Goal: Task Accomplishment & Management: Complete application form

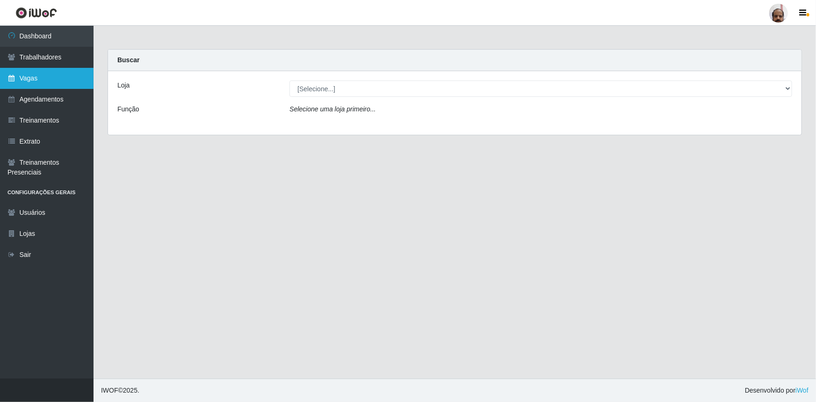
click at [54, 80] on link "Vagas" at bounding box center [47, 78] width 94 height 21
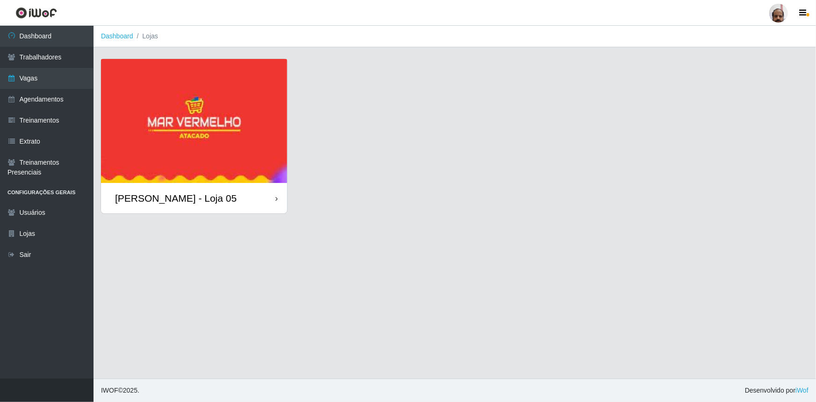
click at [201, 196] on div "[PERSON_NAME] - Loja 05" at bounding box center [176, 198] width 122 height 12
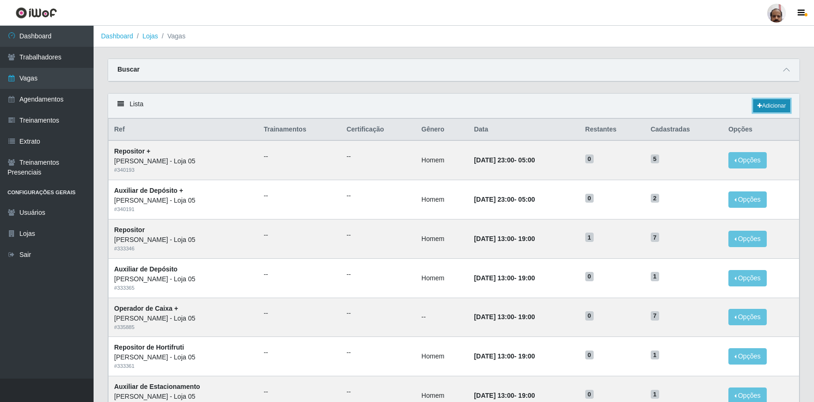
click at [777, 101] on link "Adicionar" at bounding box center [771, 105] width 37 height 13
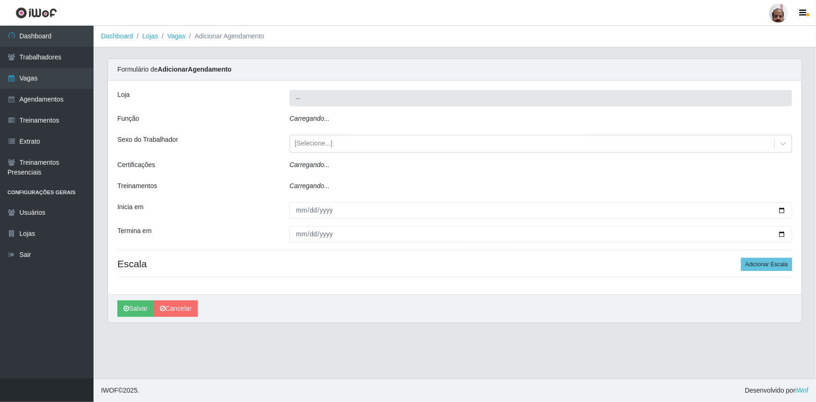
type input "[PERSON_NAME] - Loja 05"
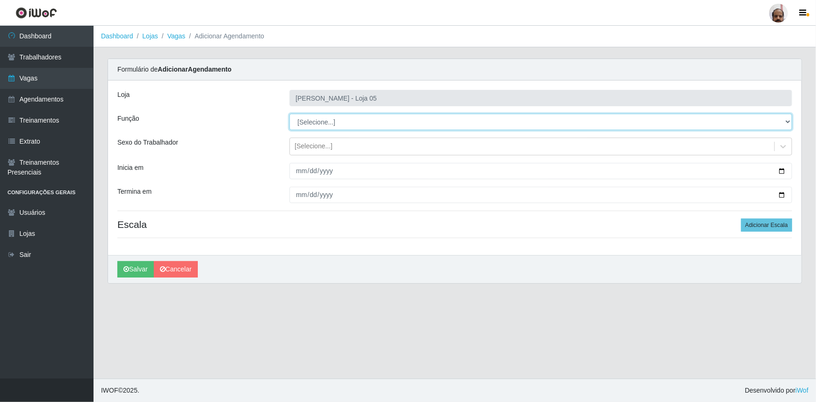
click at [784, 122] on select "[Selecione...] ASG ASG + ASG ++ Auxiliar de Depósito Auxiliar de Depósito + Aux…" at bounding box center [541, 122] width 503 height 16
select select "118"
click at [290, 114] on select "[Selecione...] ASG ASG + ASG ++ Auxiliar de Depósito Auxiliar de Depósito + Aux…" at bounding box center [541, 122] width 503 height 16
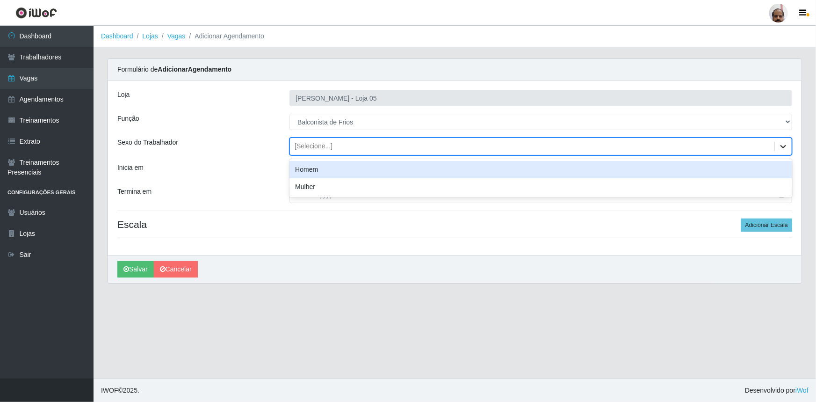
click at [785, 143] on icon at bounding box center [783, 146] width 9 height 9
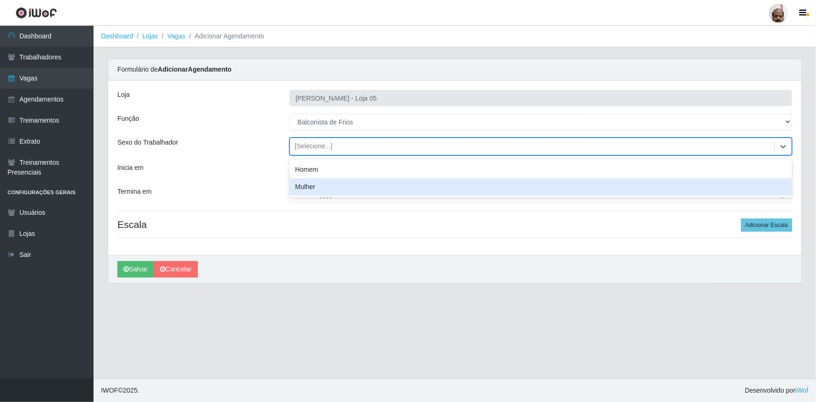
click at [374, 182] on div "Mulher" at bounding box center [541, 186] width 503 height 17
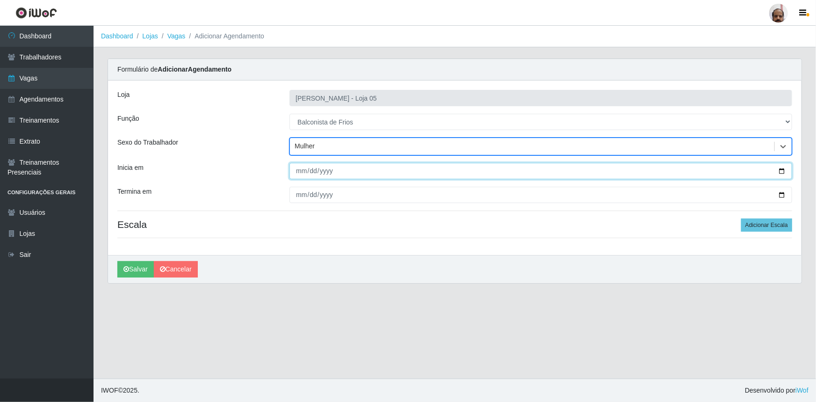
drag, startPoint x: 779, startPoint y: 170, endPoint x: 706, endPoint y: 180, distance: 73.2
click at [779, 170] on input "Inicia em" at bounding box center [541, 171] width 503 height 16
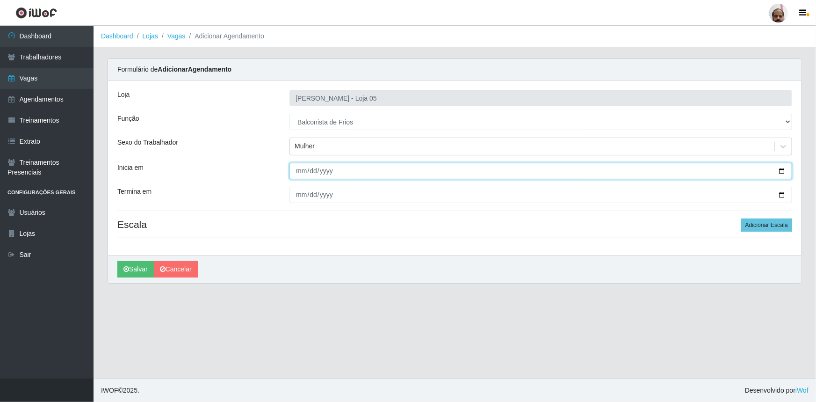
type input "[DATE]"
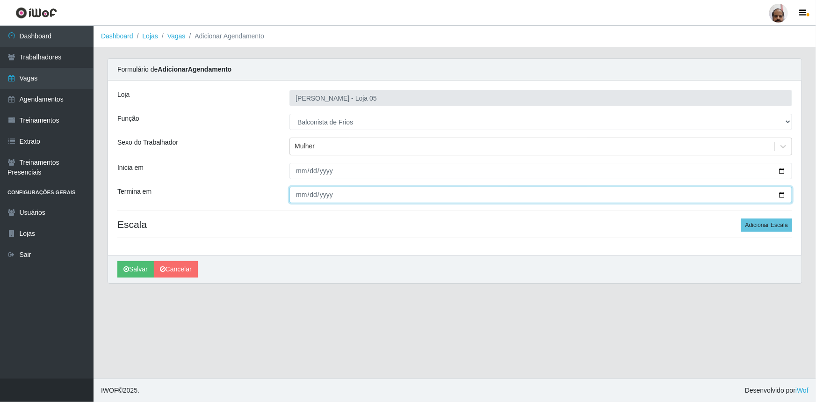
click at [783, 193] on input "Termina em" at bounding box center [541, 195] width 503 height 16
type input "[DATE]"
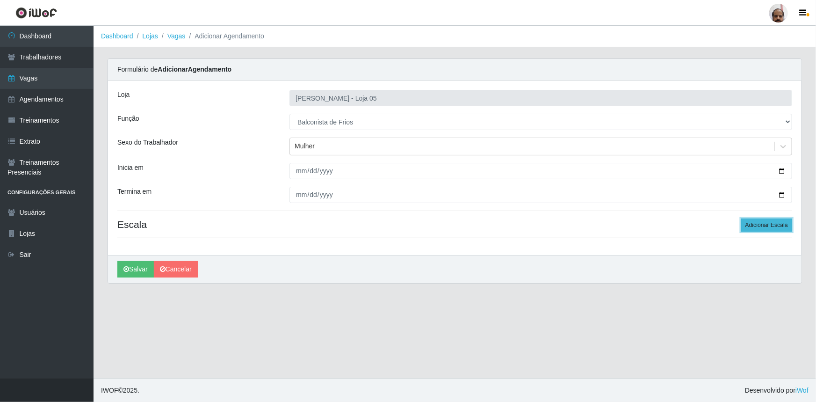
click at [762, 223] on button "Adicionar Escala" at bounding box center [766, 224] width 51 height 13
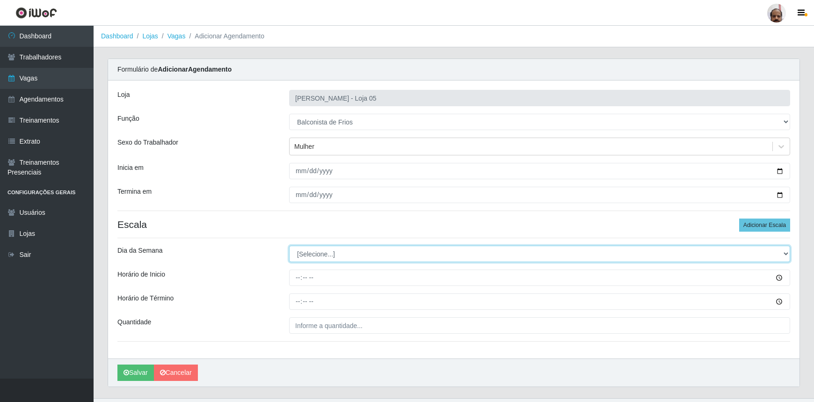
drag, startPoint x: 787, startPoint y: 251, endPoint x: 767, endPoint y: 256, distance: 20.4
click at [787, 251] on select "[Selecione...] Segunda Terça Quarta Quinta Sexta Sábado Domingo" at bounding box center [539, 254] width 501 height 16
select select "0"
click at [289, 246] on select "[Selecione...] Segunda Terça Quarta Quinta Sexta Sábado Domingo" at bounding box center [539, 254] width 501 height 16
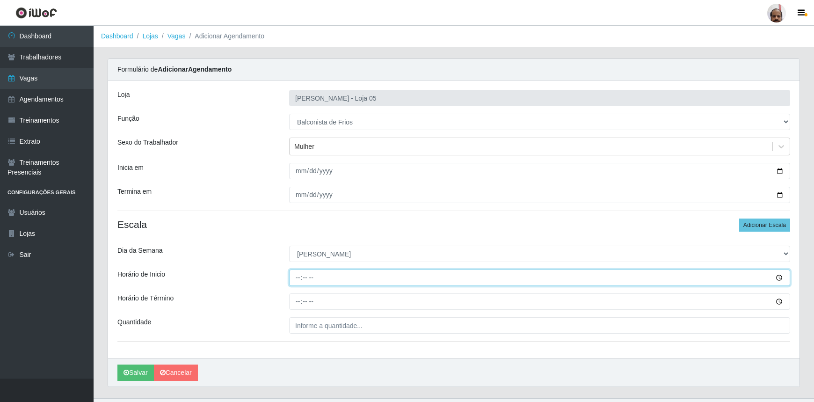
click at [301, 279] on input "Horário de Inicio" at bounding box center [539, 277] width 501 height 16
type input "08:00"
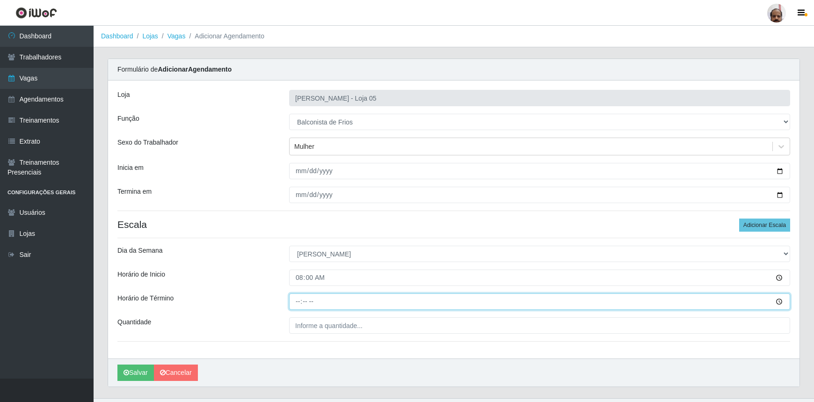
click at [299, 304] on input "Horário de Término" at bounding box center [539, 301] width 501 height 16
type input "14:00"
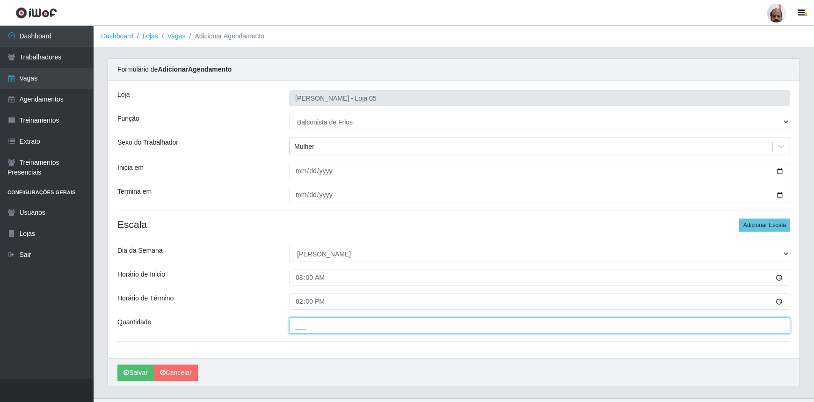
click at [299, 323] on input "___" at bounding box center [539, 325] width 501 height 16
type input "1__"
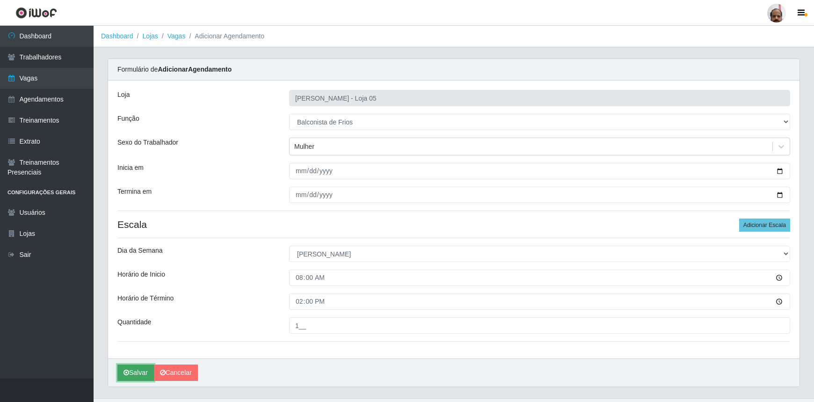
click at [142, 370] on button "Salvar" at bounding box center [135, 372] width 36 height 16
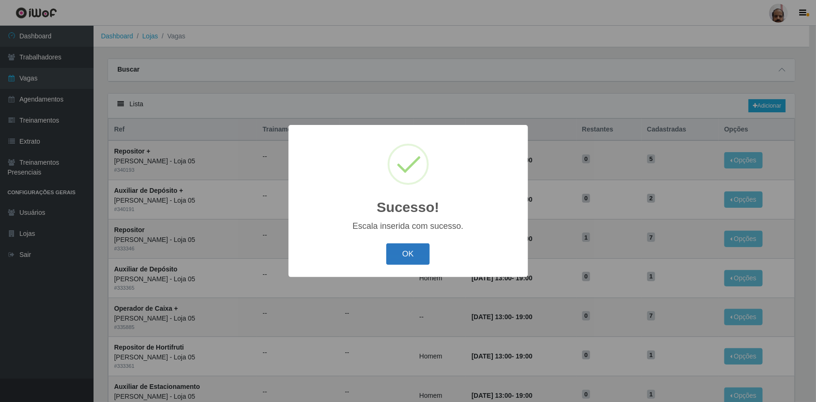
click at [414, 263] on button "OK" at bounding box center [407, 254] width 43 height 22
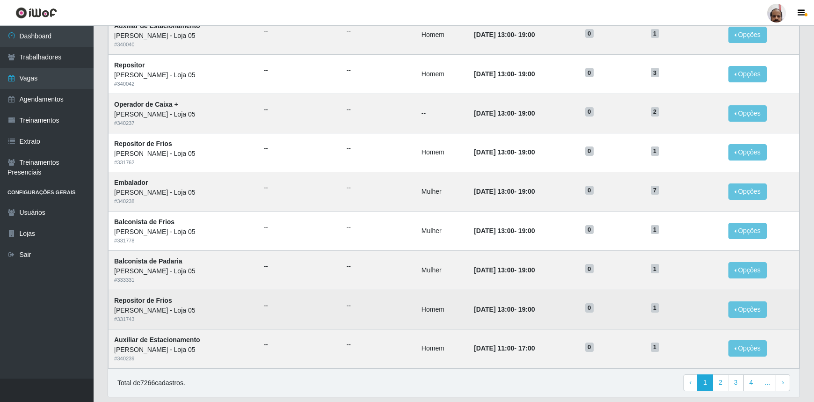
scroll to position [383, 0]
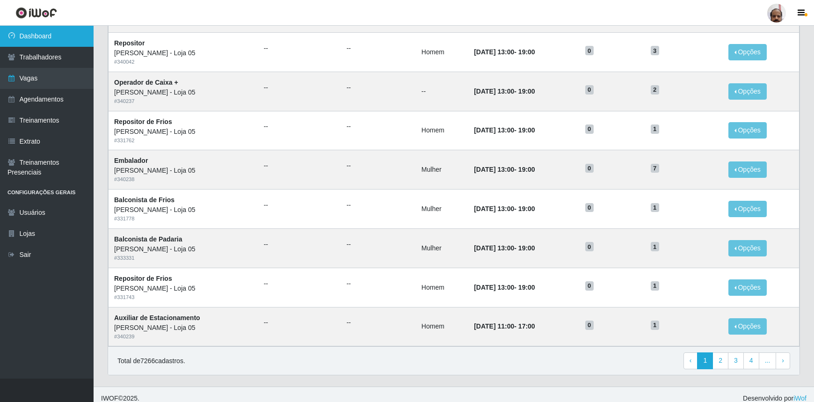
click at [43, 38] on link "Dashboard" at bounding box center [47, 36] width 94 height 21
